Goal: Communication & Community: Answer question/provide support

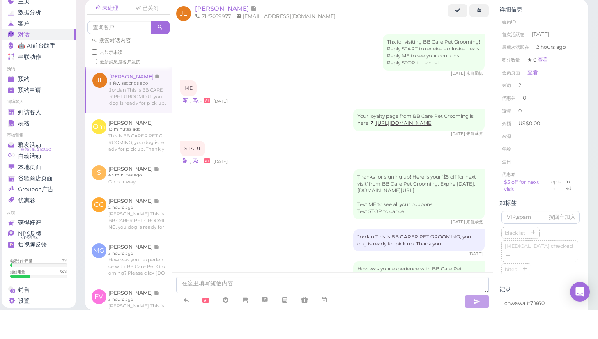
scroll to position [286, 0]
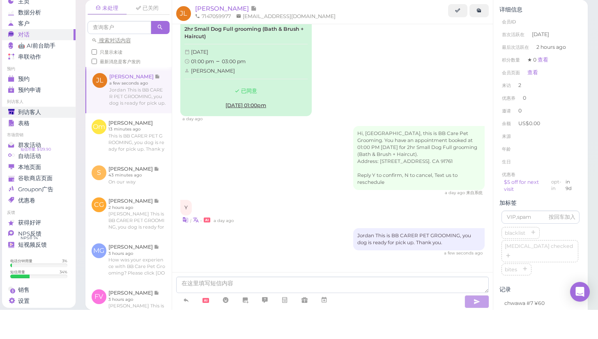
click at [42, 138] on div "到访客人" at bounding box center [37, 141] width 59 height 7
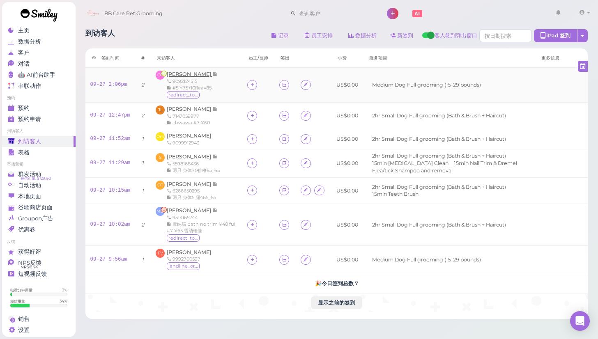
click at [201, 73] on span "[PERSON_NAME]" at bounding box center [190, 74] width 46 height 6
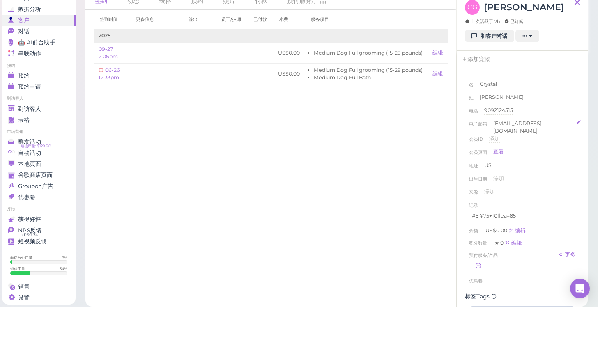
scroll to position [11, 0]
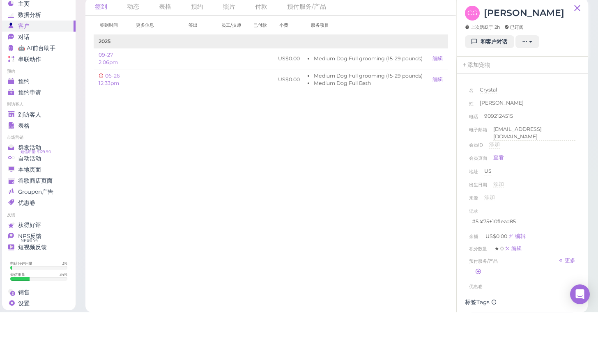
click at [561, 220] on div "来源 添加" at bounding box center [522, 226] width 106 height 13
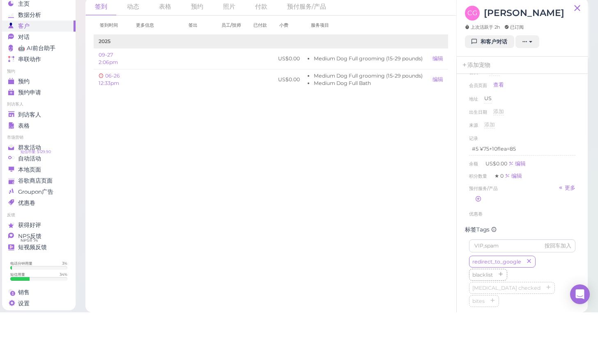
scroll to position [71, 0]
click at [485, 62] on link "和客户对话" at bounding box center [489, 68] width 49 height 13
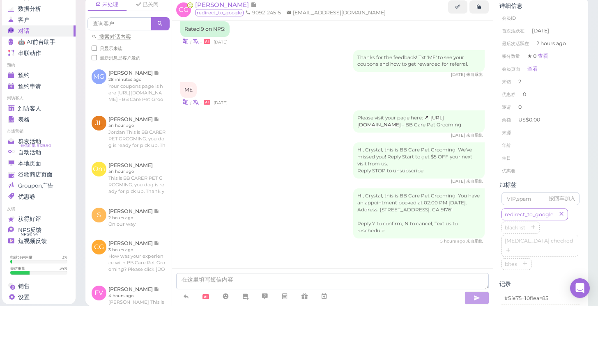
scroll to position [5, 0]
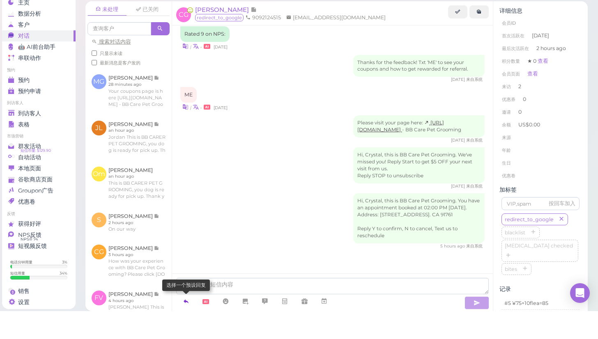
click at [188, 325] on icon at bounding box center [186, 329] width 7 height 8
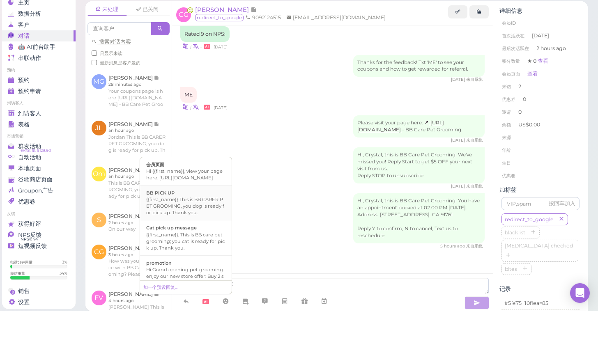
click at [191, 224] on div "{{first_name}} This is BB CARER PET GROOMING, you dog is ready for pick up. Tha…" at bounding box center [185, 234] width 79 height 20
type textarea "{{first_name}} This is BB CARER PET GROOMING, you dog is ready for pick up. Tha…"
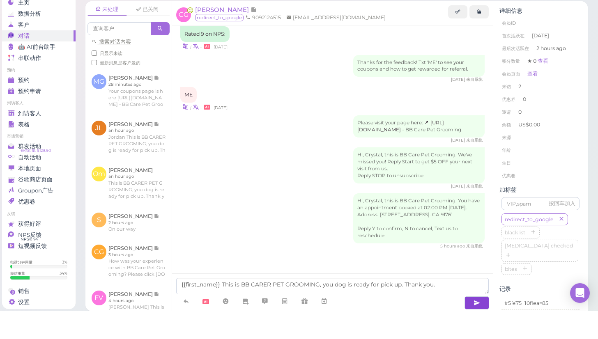
click at [473, 327] on icon "button" at bounding box center [476, 331] width 7 height 8
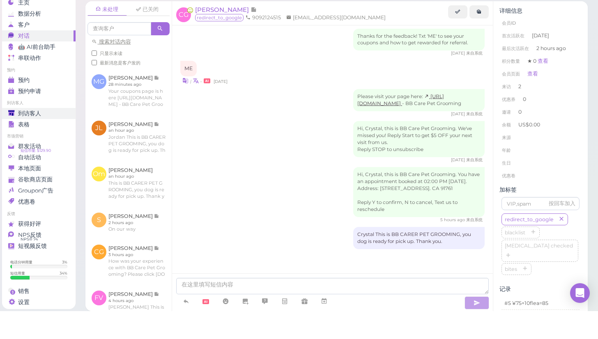
click at [38, 138] on span "到访客人" at bounding box center [29, 141] width 23 height 7
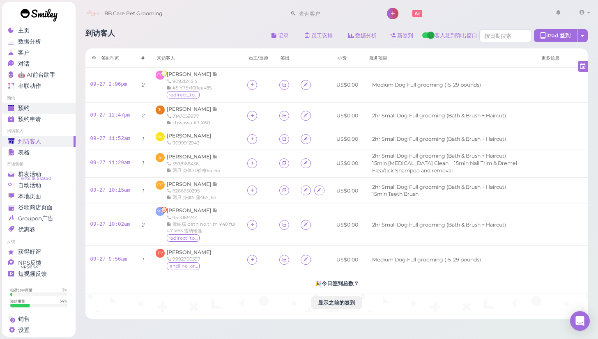
click at [25, 107] on span "预约" at bounding box center [23, 108] width 11 height 7
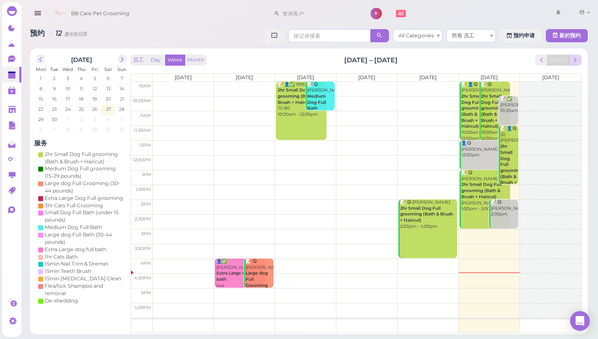
click at [573, 62] on span "next" at bounding box center [575, 60] width 8 height 8
